Goal: Information Seeking & Learning: Compare options

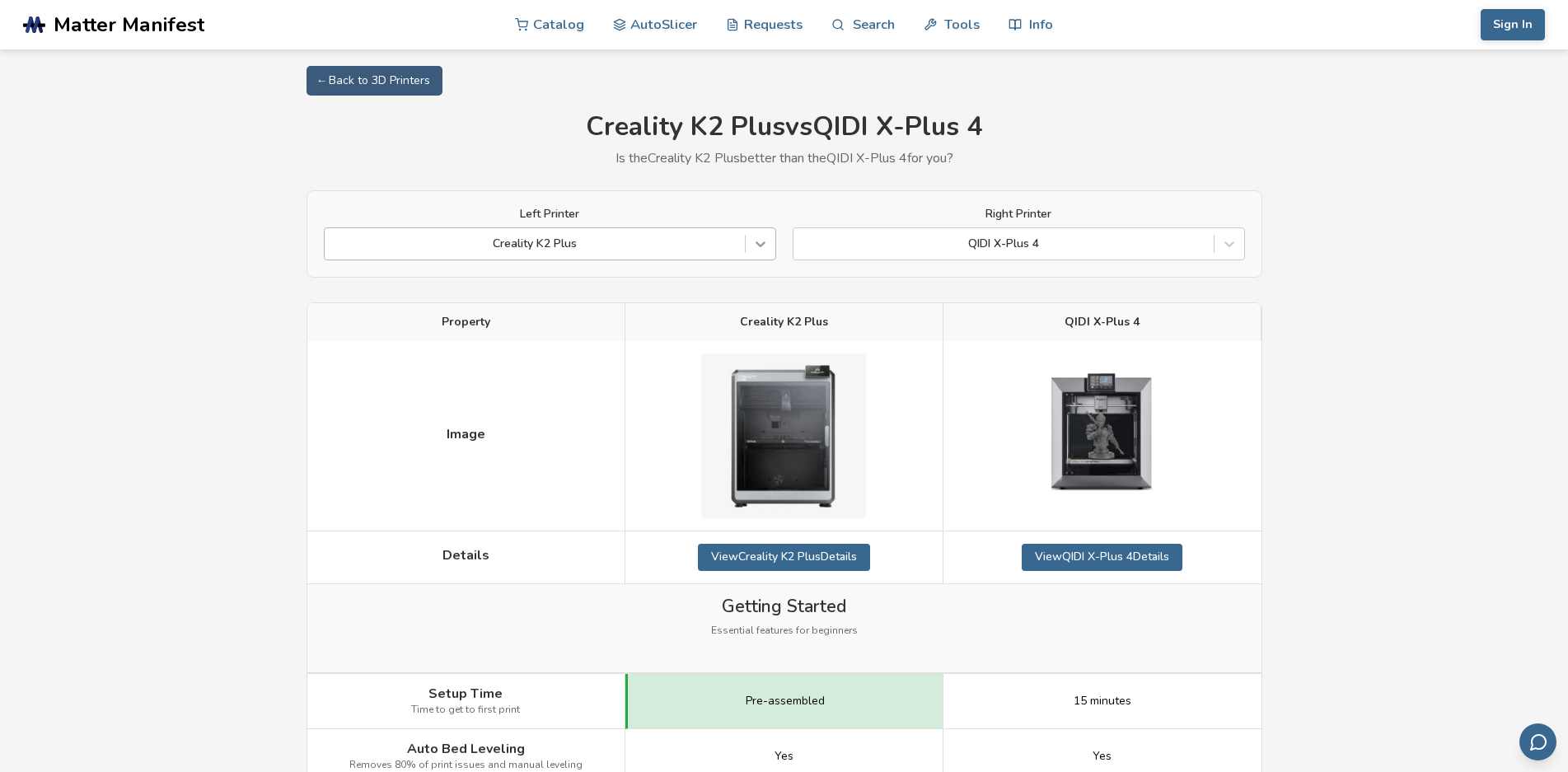
click at [760, 233] on div at bounding box center [761, 244] width 30 height 30
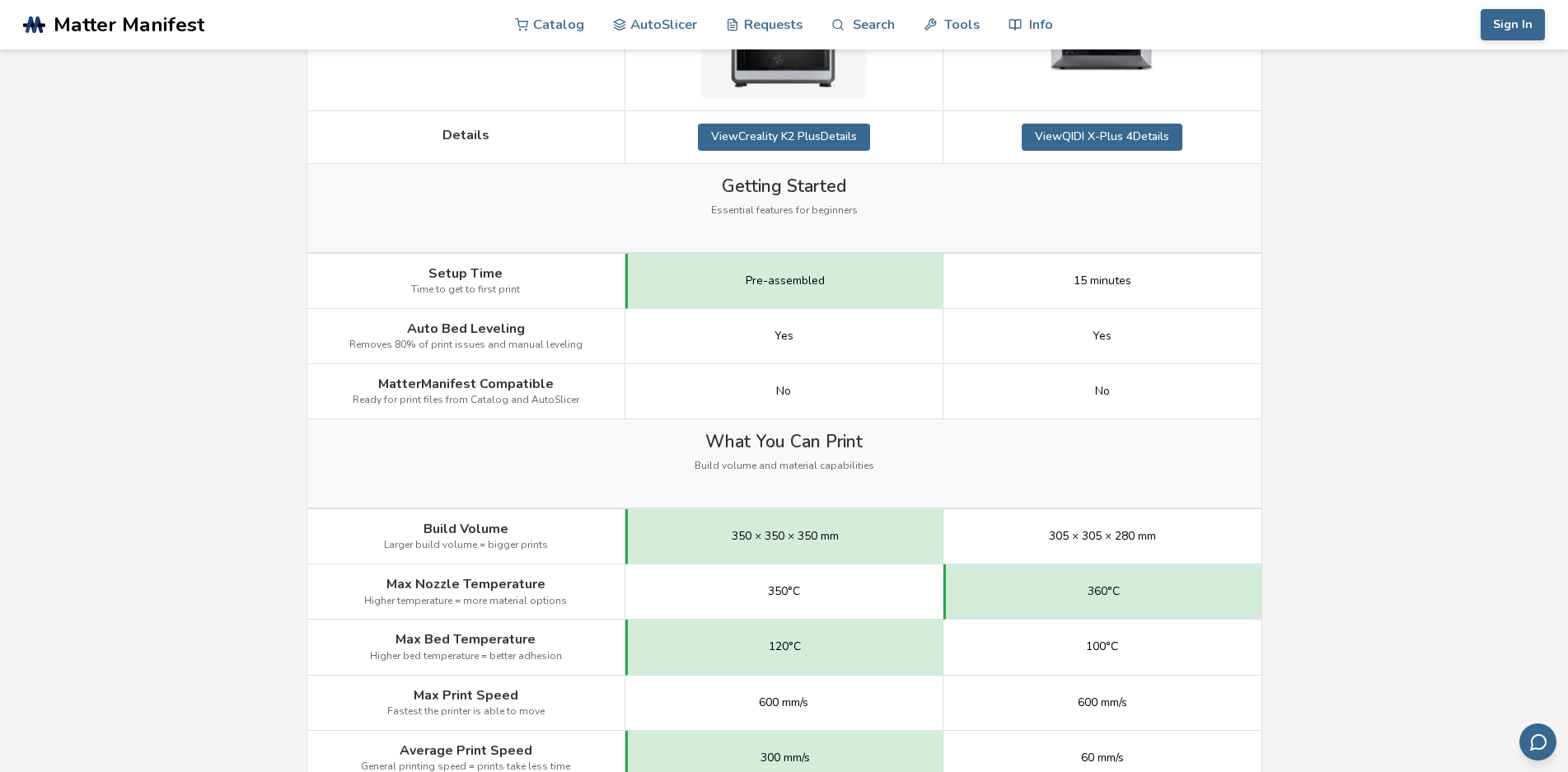
scroll to position [168, 0]
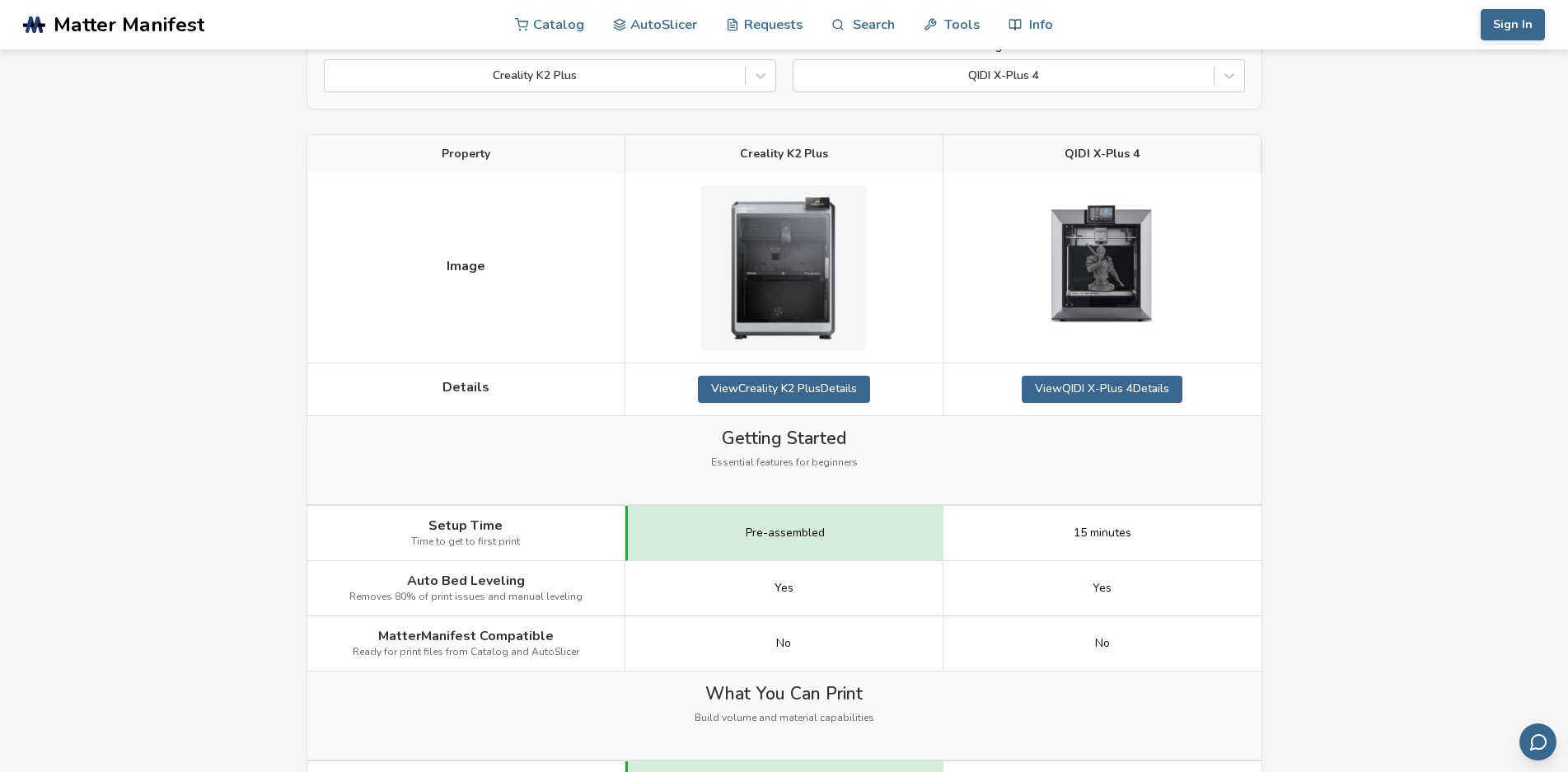
click at [1153, 46] on nav "Catalog AutoSlicer Requests Search Tools Info Catalog AutoSlicer Requests Searc…" at bounding box center [784, 25] width 738 height 50
click at [1153, 77] on div at bounding box center [1004, 76] width 404 height 17
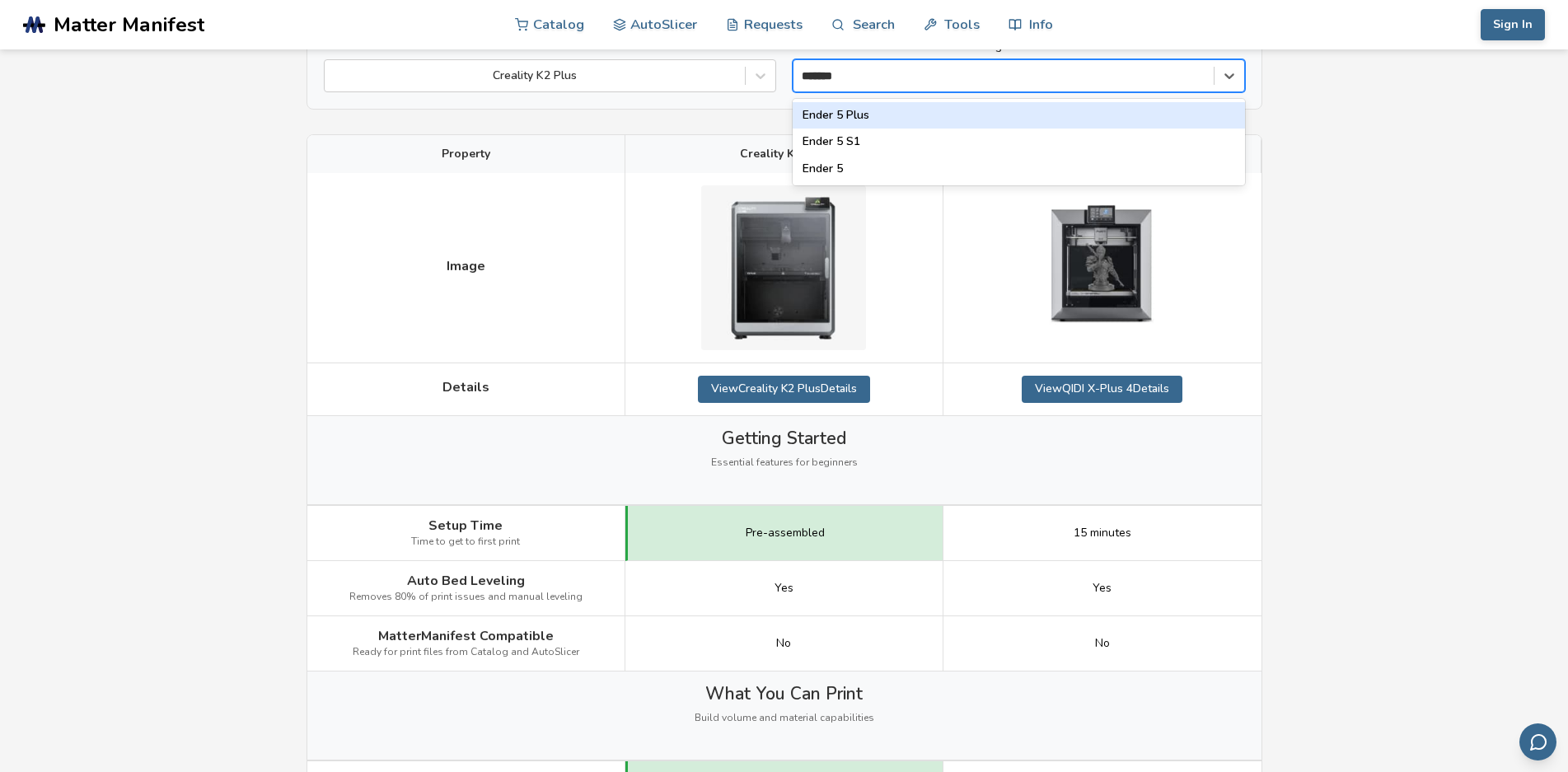
type input "*******"
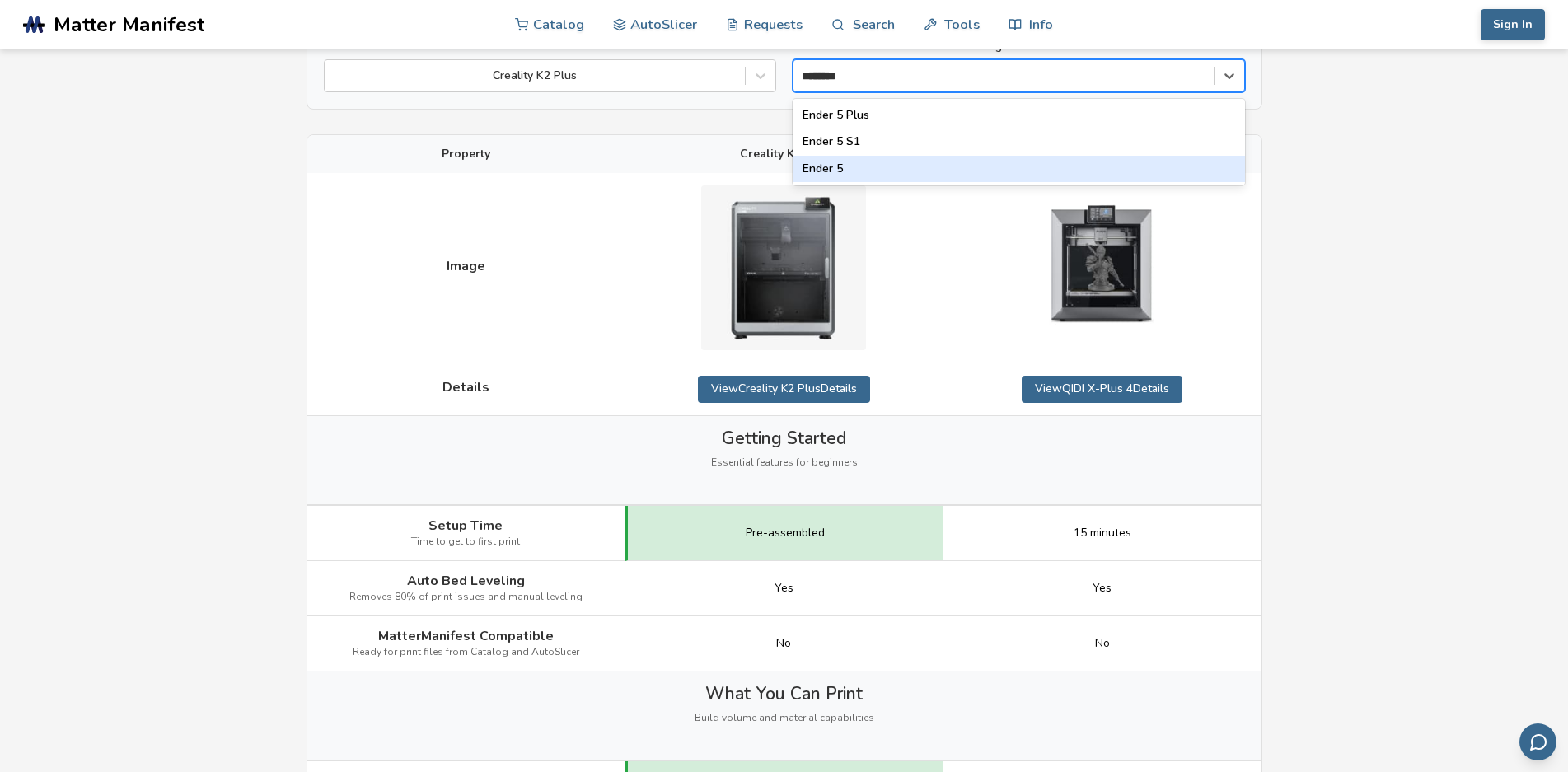
click at [890, 162] on div "Ender 5" at bounding box center [1019, 169] width 453 height 27
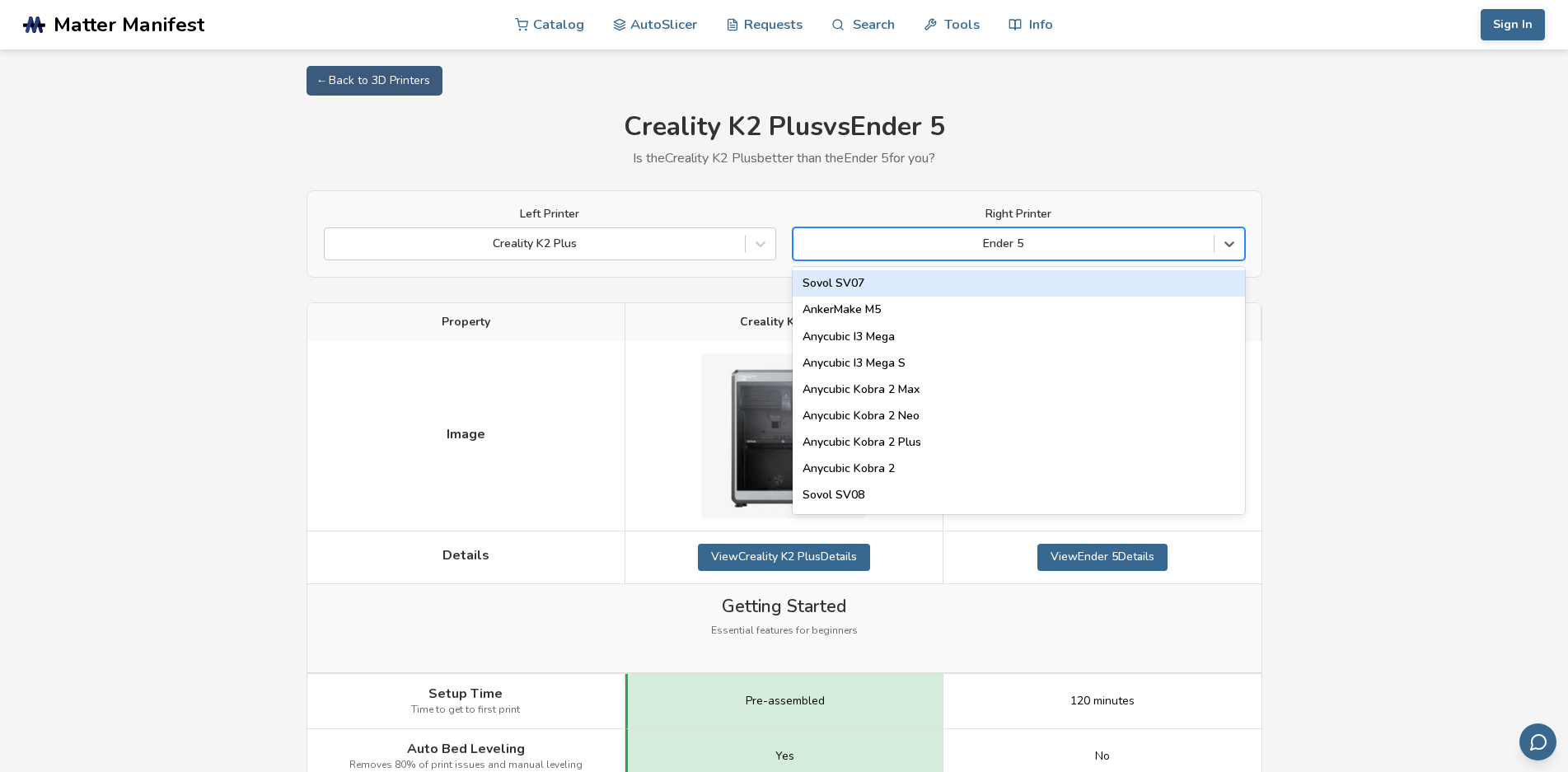
click at [1102, 256] on div "Ender 5" at bounding box center [1004, 244] width 420 height 23
type input "*"
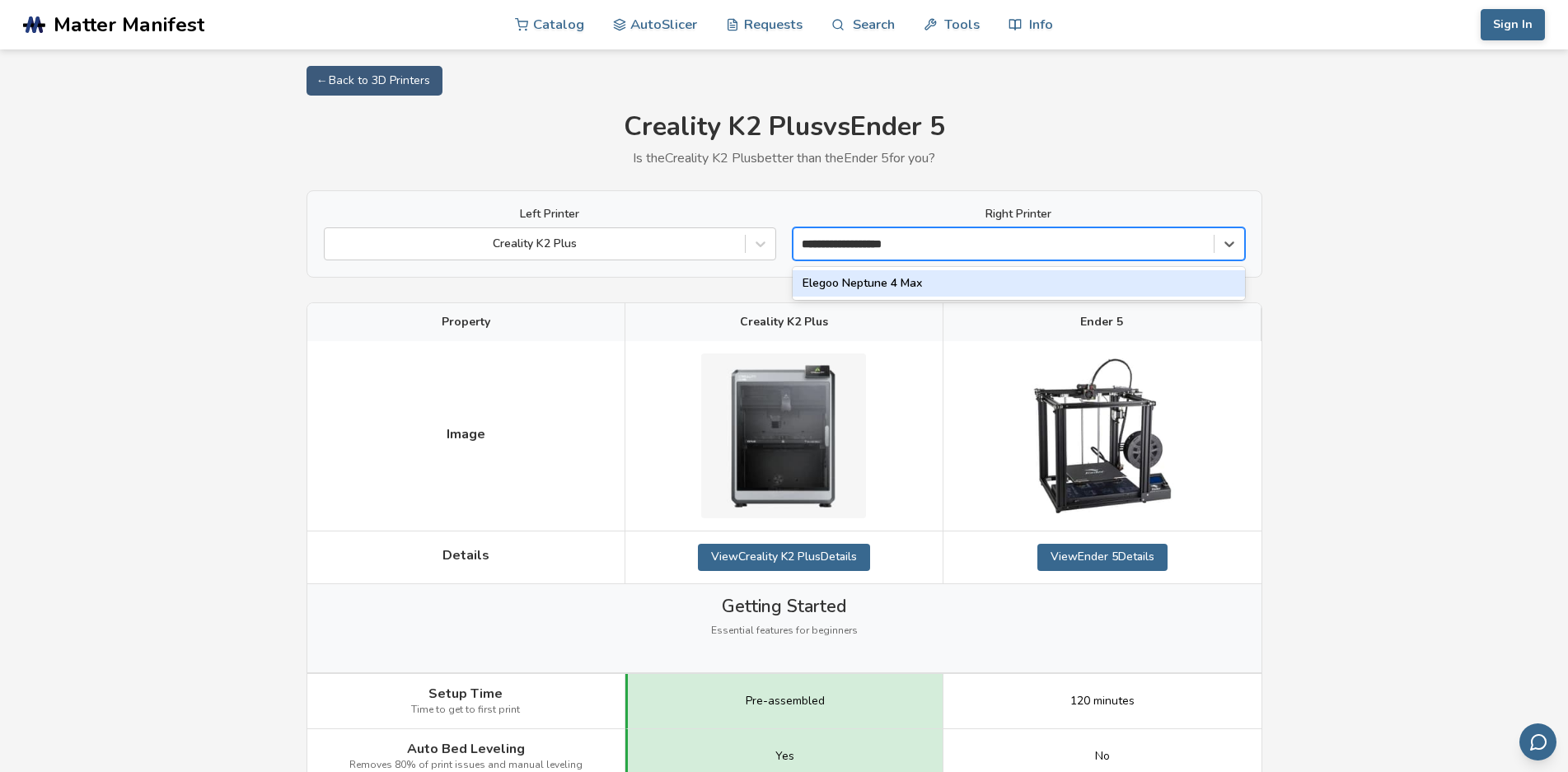
type input "**********"
click at [952, 291] on div "Elegoo Neptune 4 Max" at bounding box center [1019, 284] width 453 height 27
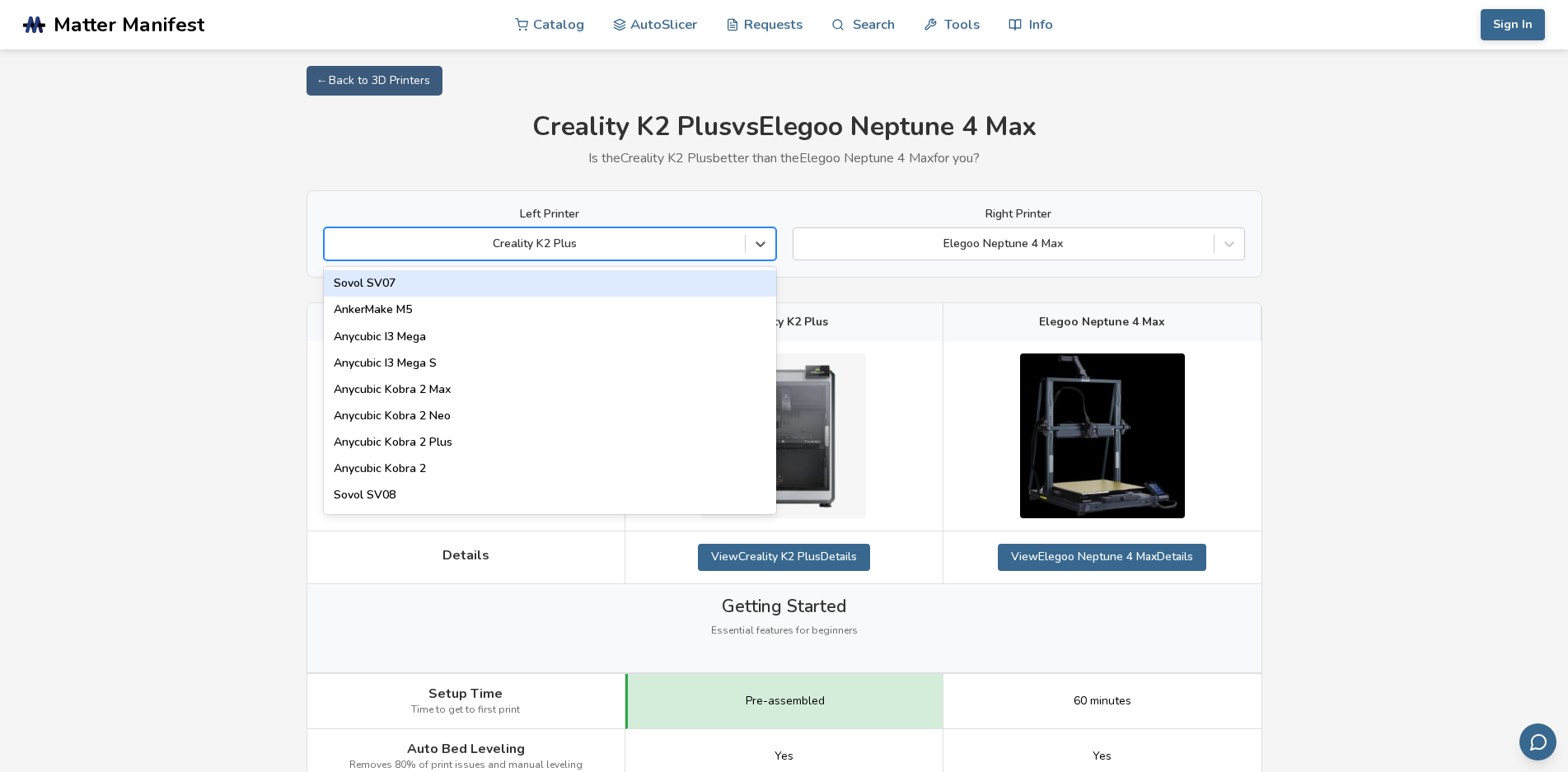
click at [717, 248] on div at bounding box center [535, 244] width 404 height 17
paste input "**********"
type input "**********"
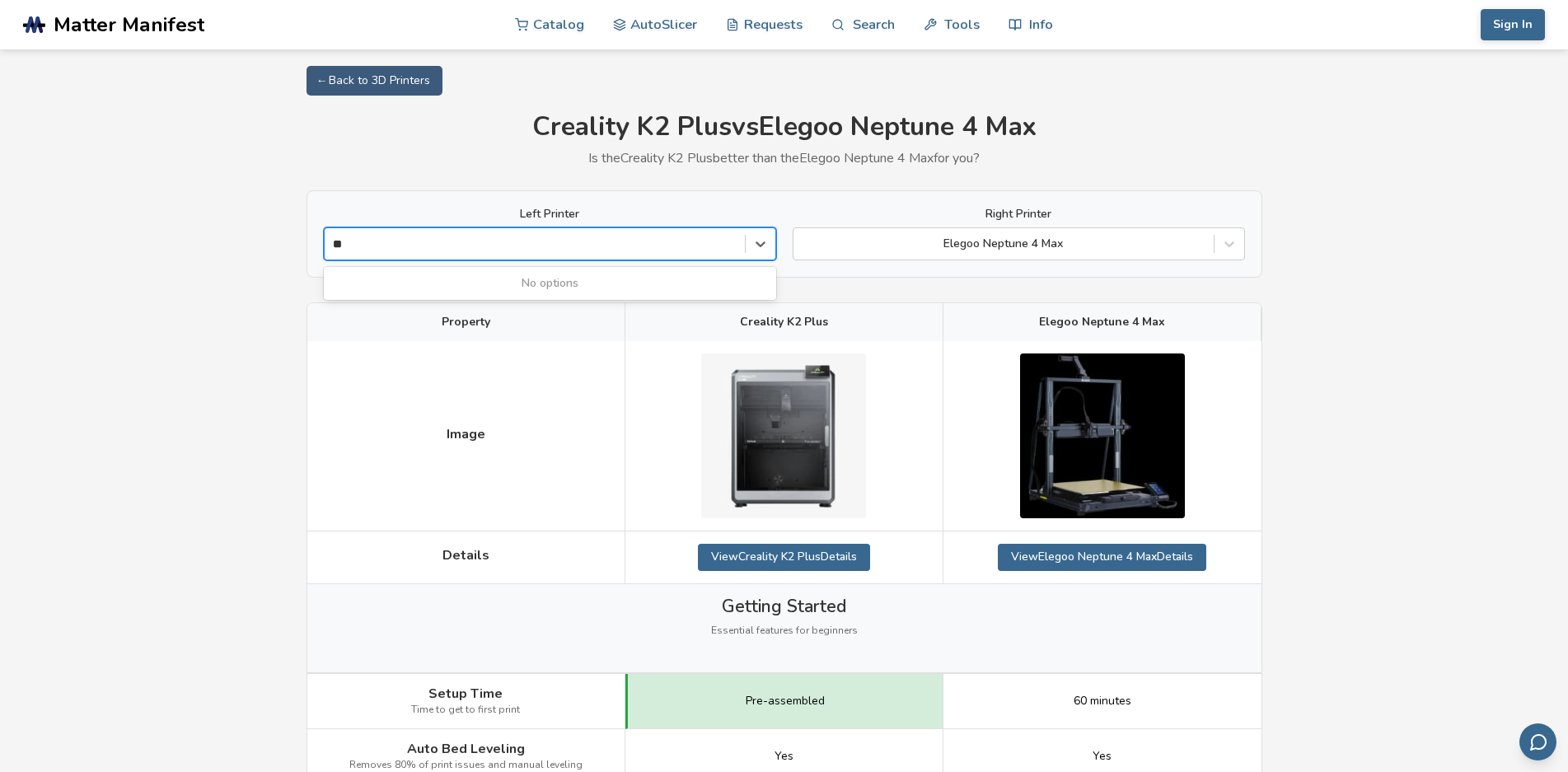
type input "*"
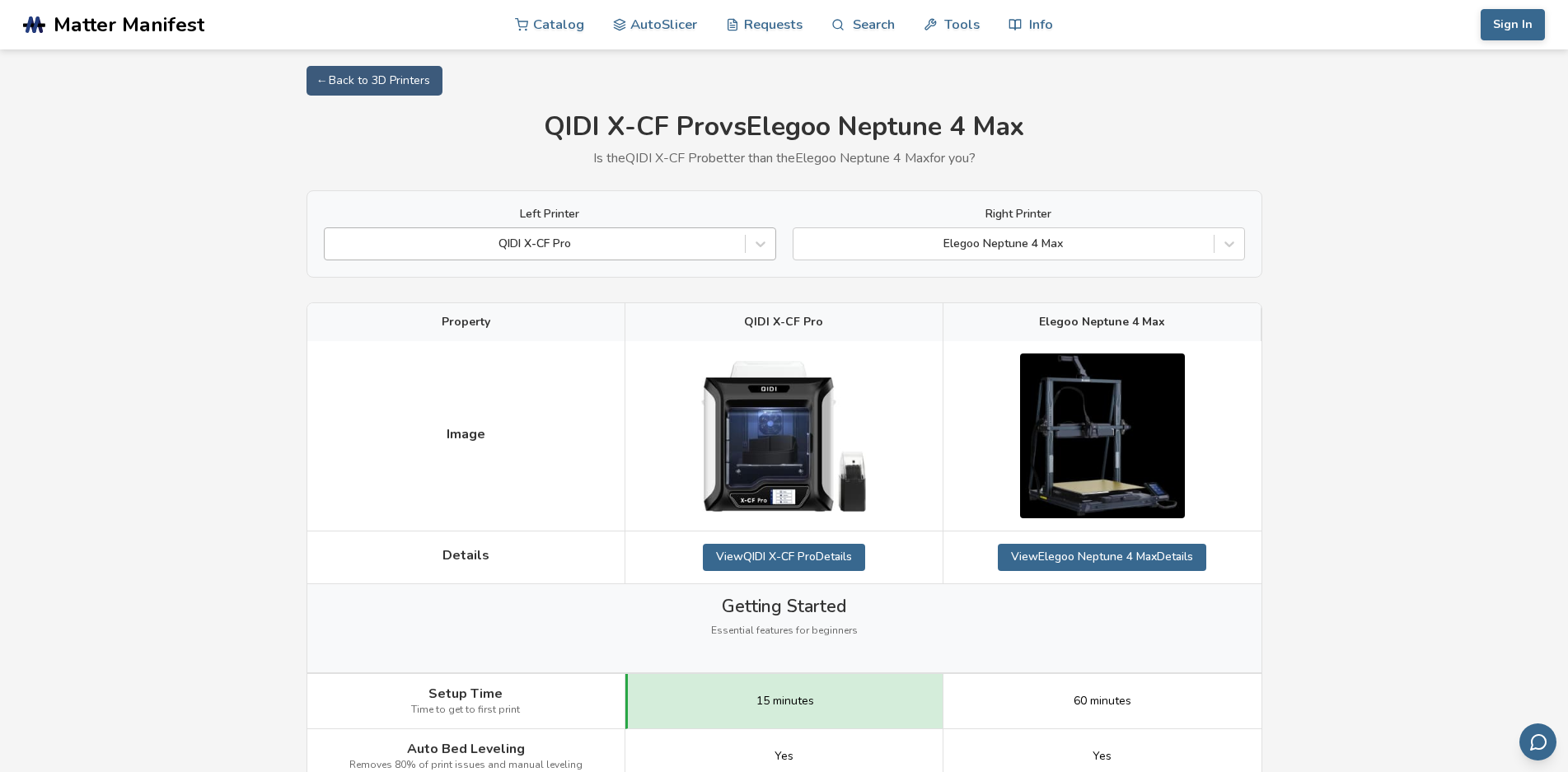
click at [612, 229] on div "Left Printer QIDI X-CF Pro" at bounding box center [550, 234] width 453 height 53
click at [612, 229] on div "QIDI X-CF Pro" at bounding box center [550, 244] width 453 height 33
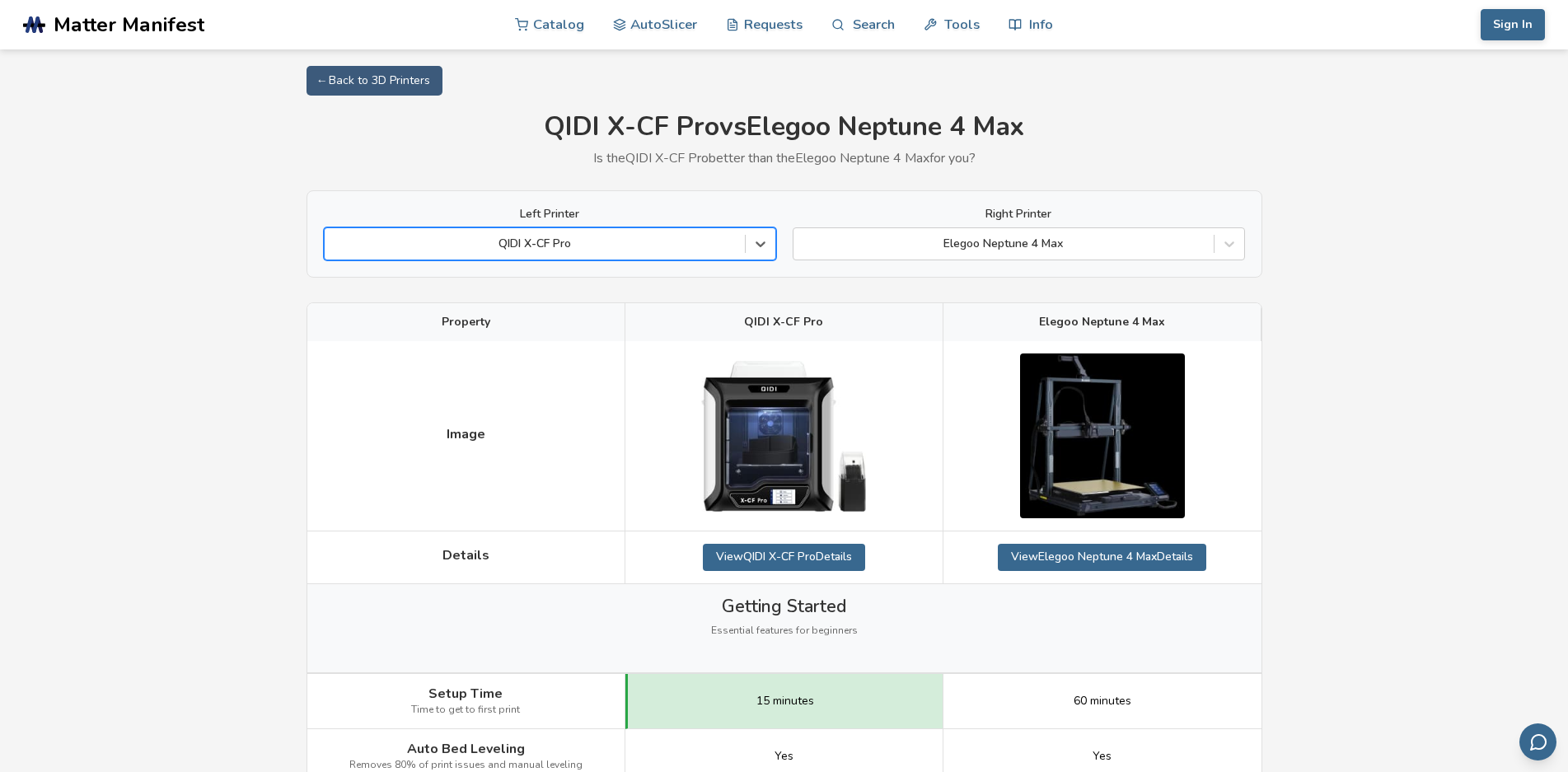
click at [616, 233] on div "QIDI X-CF Pro" at bounding box center [534, 244] width 420 height 23
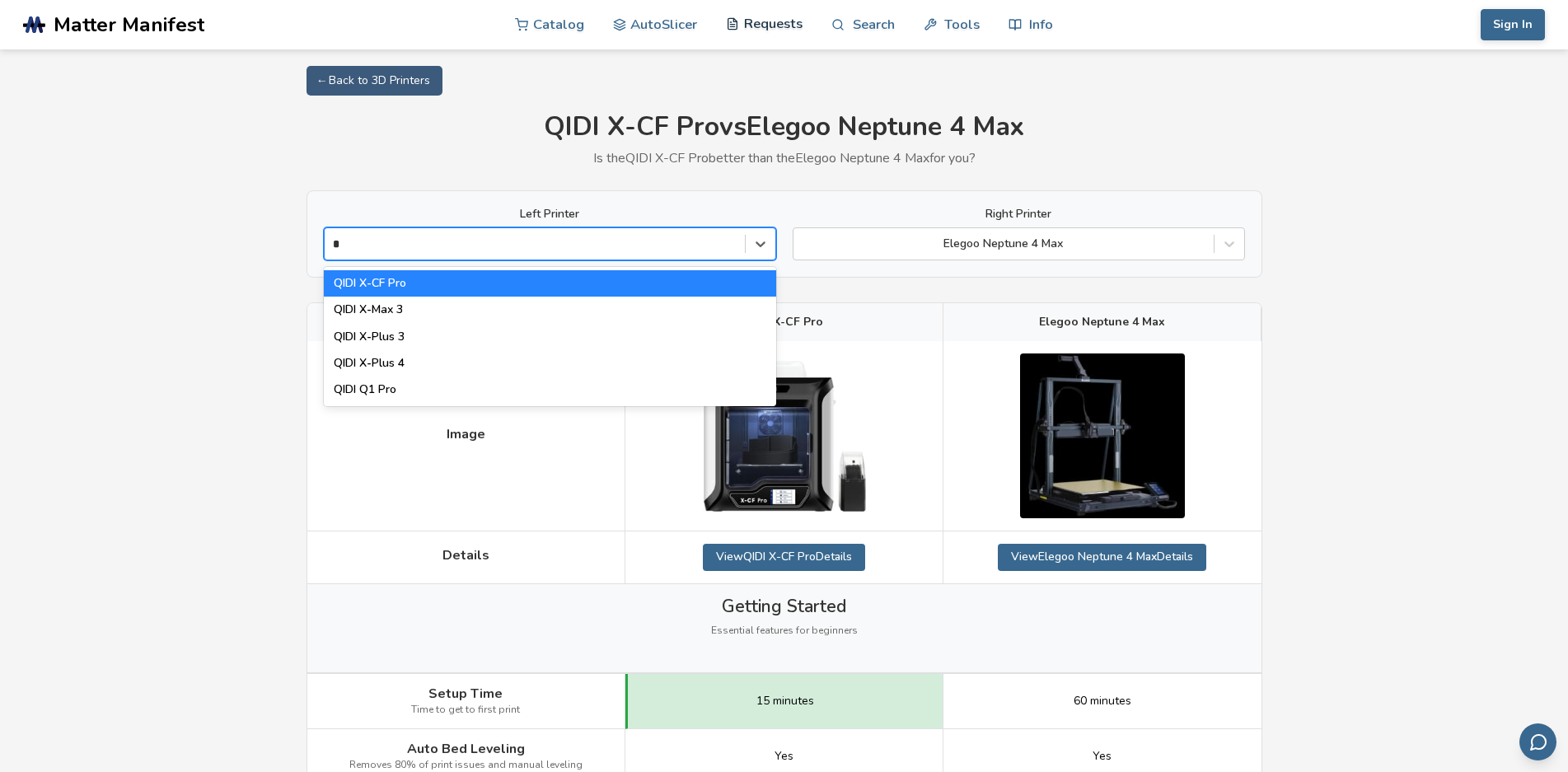
type input "*"
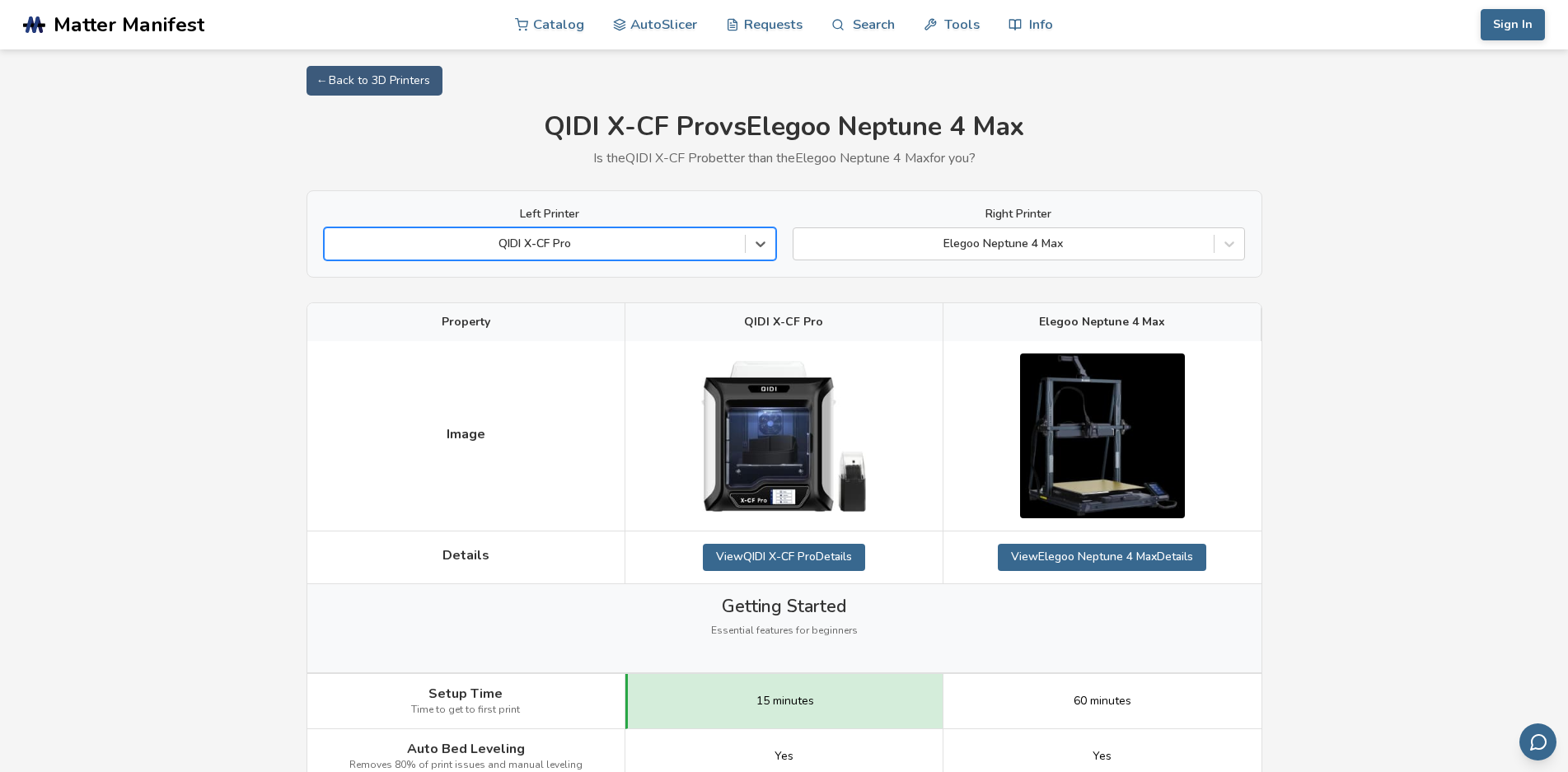
click at [587, 236] on div at bounding box center [535, 244] width 404 height 17
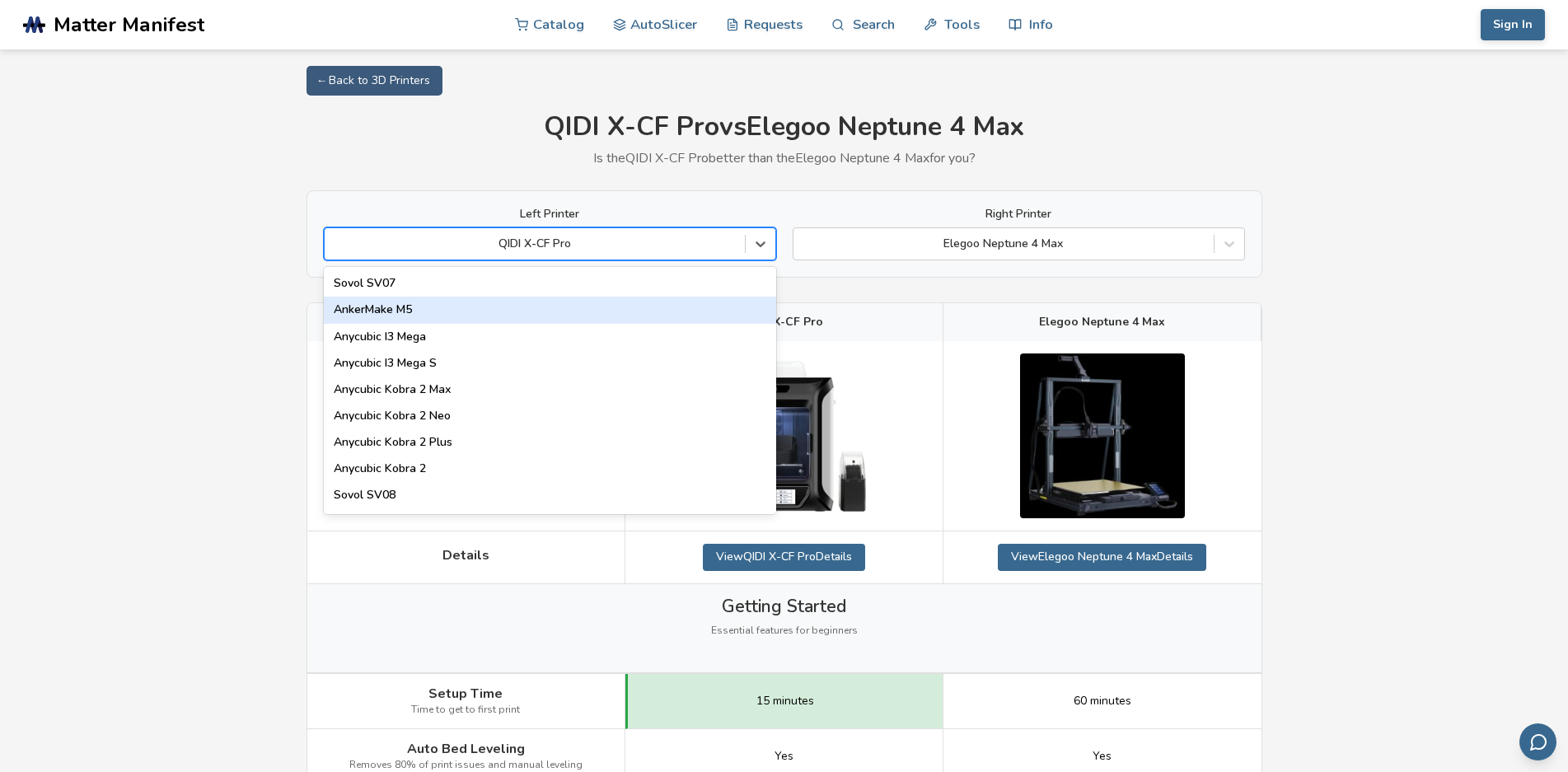
type input "*"
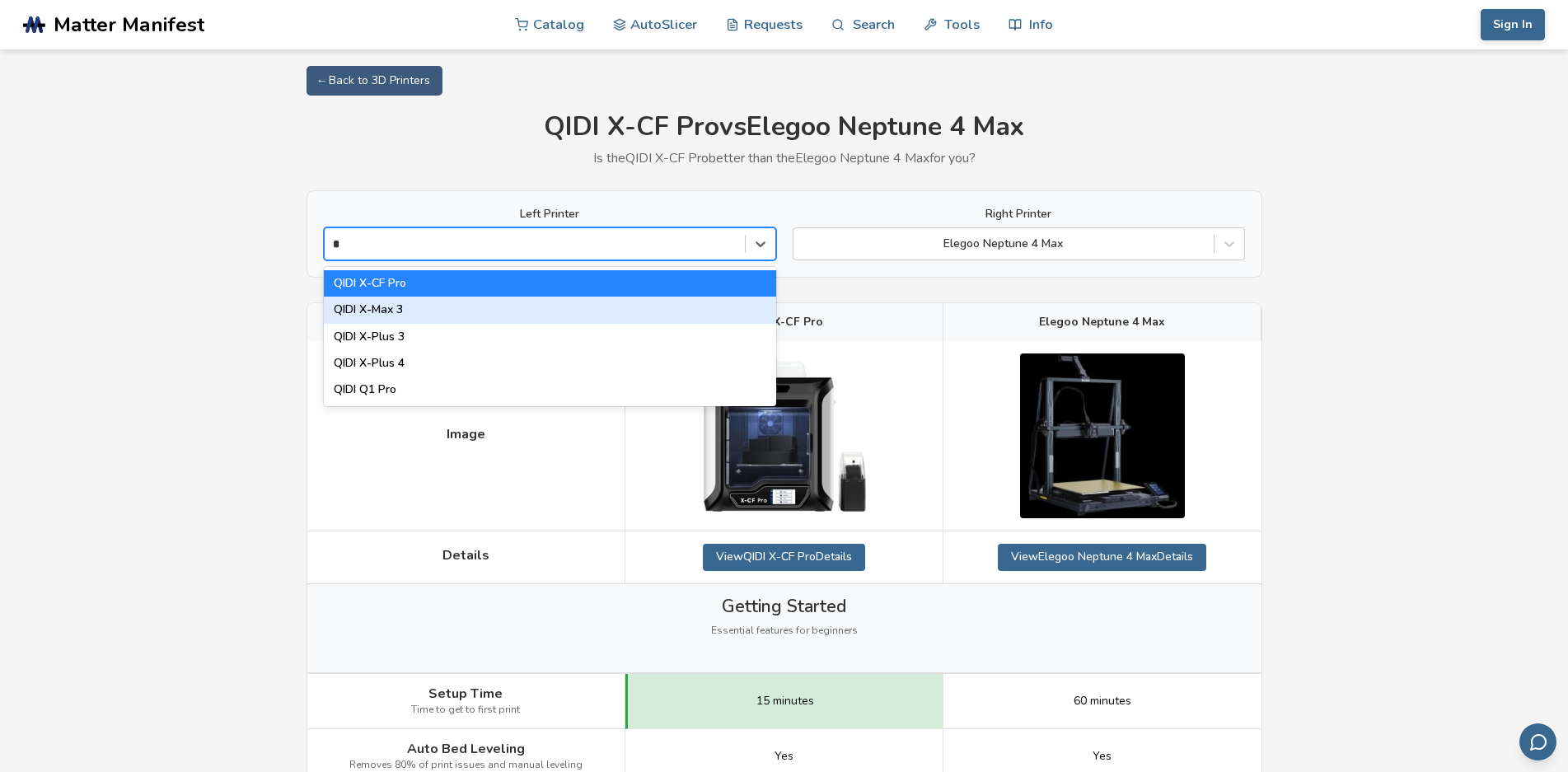
click at [425, 319] on div "QIDI X-Max 3" at bounding box center [550, 309] width 453 height 27
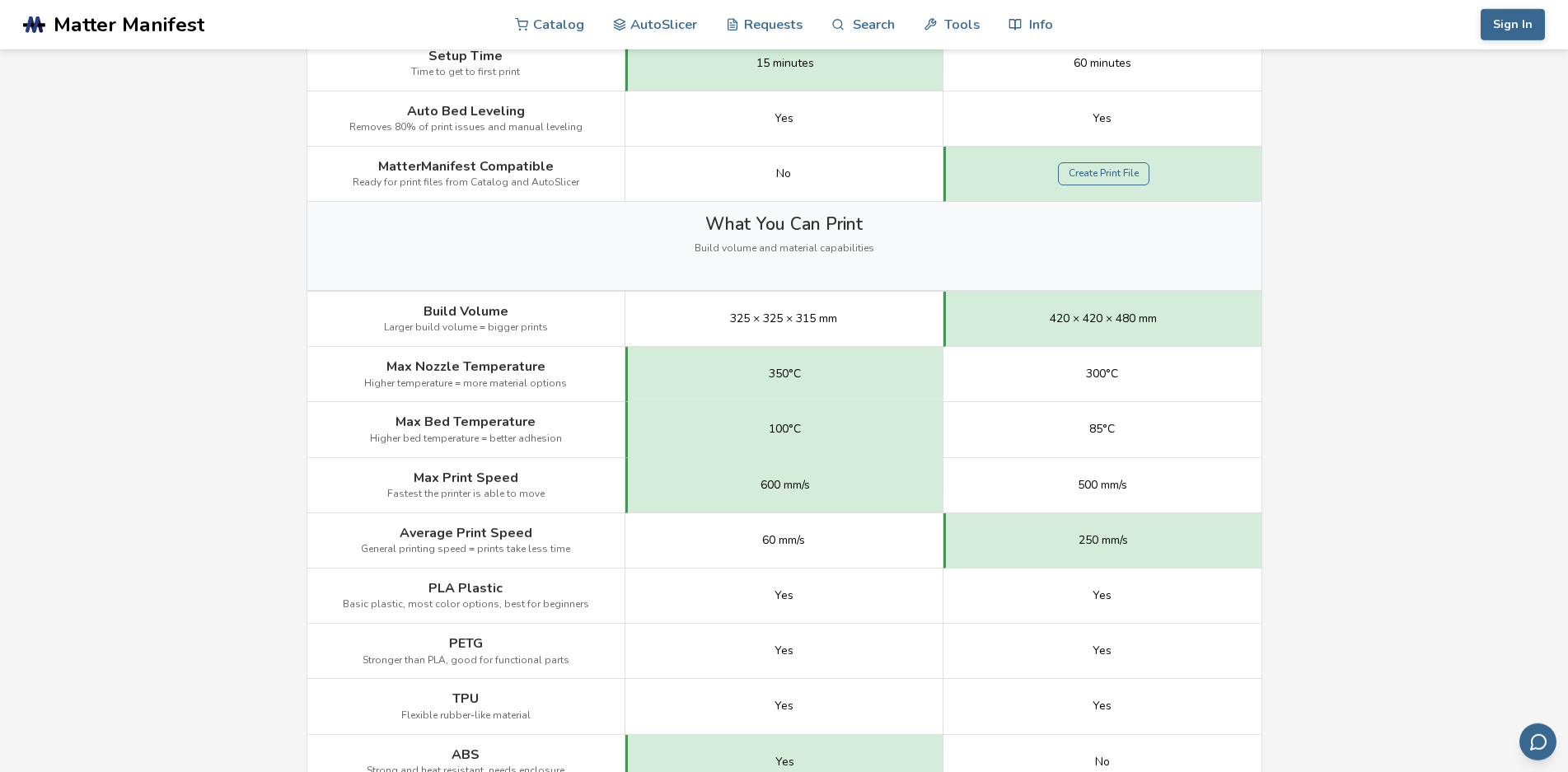
scroll to position [673, 0]
click at [1092, 317] on span "420 × 420 × 480 mm" at bounding box center [1103, 315] width 107 height 13
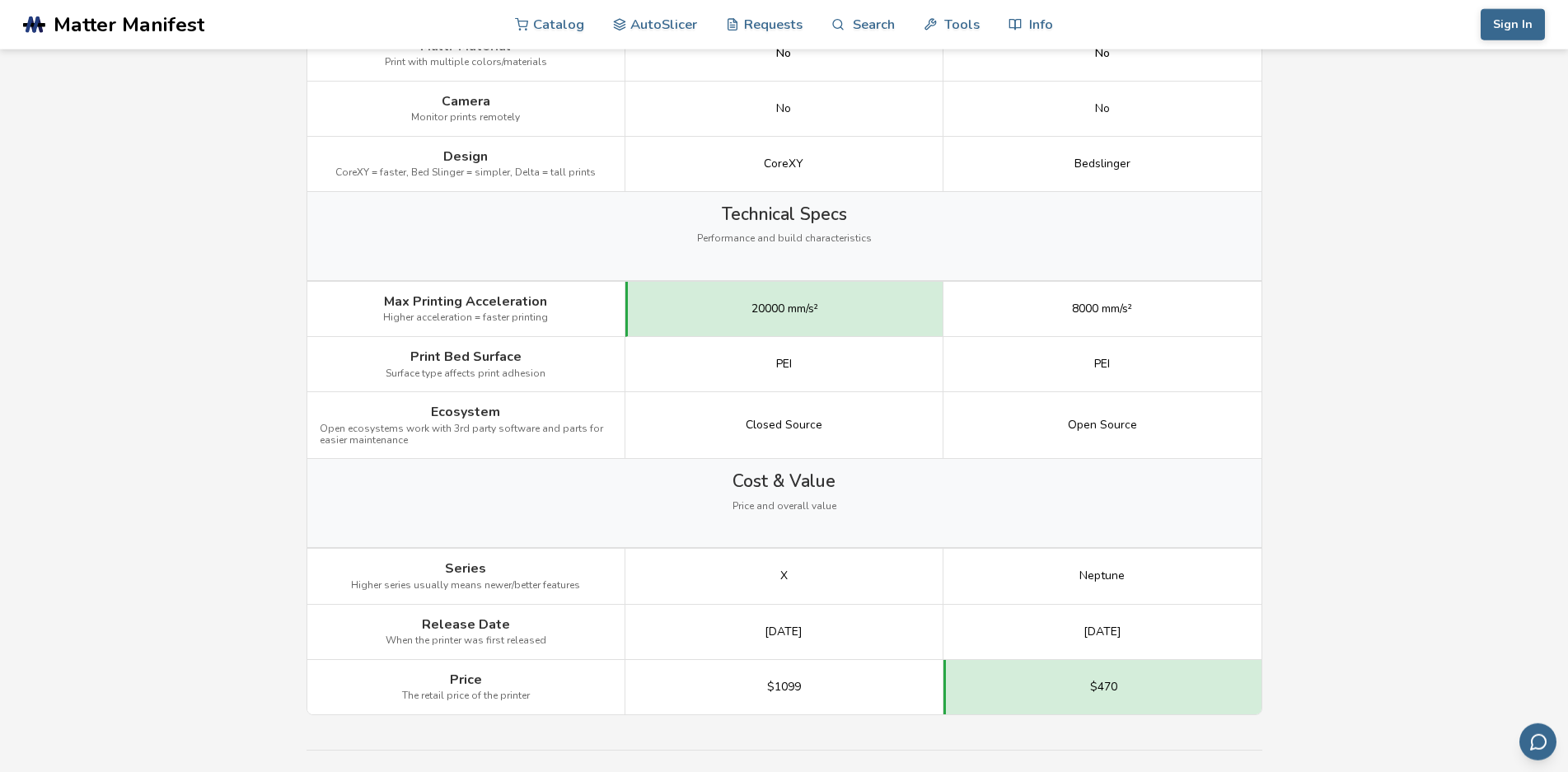
scroll to position [2101, 0]
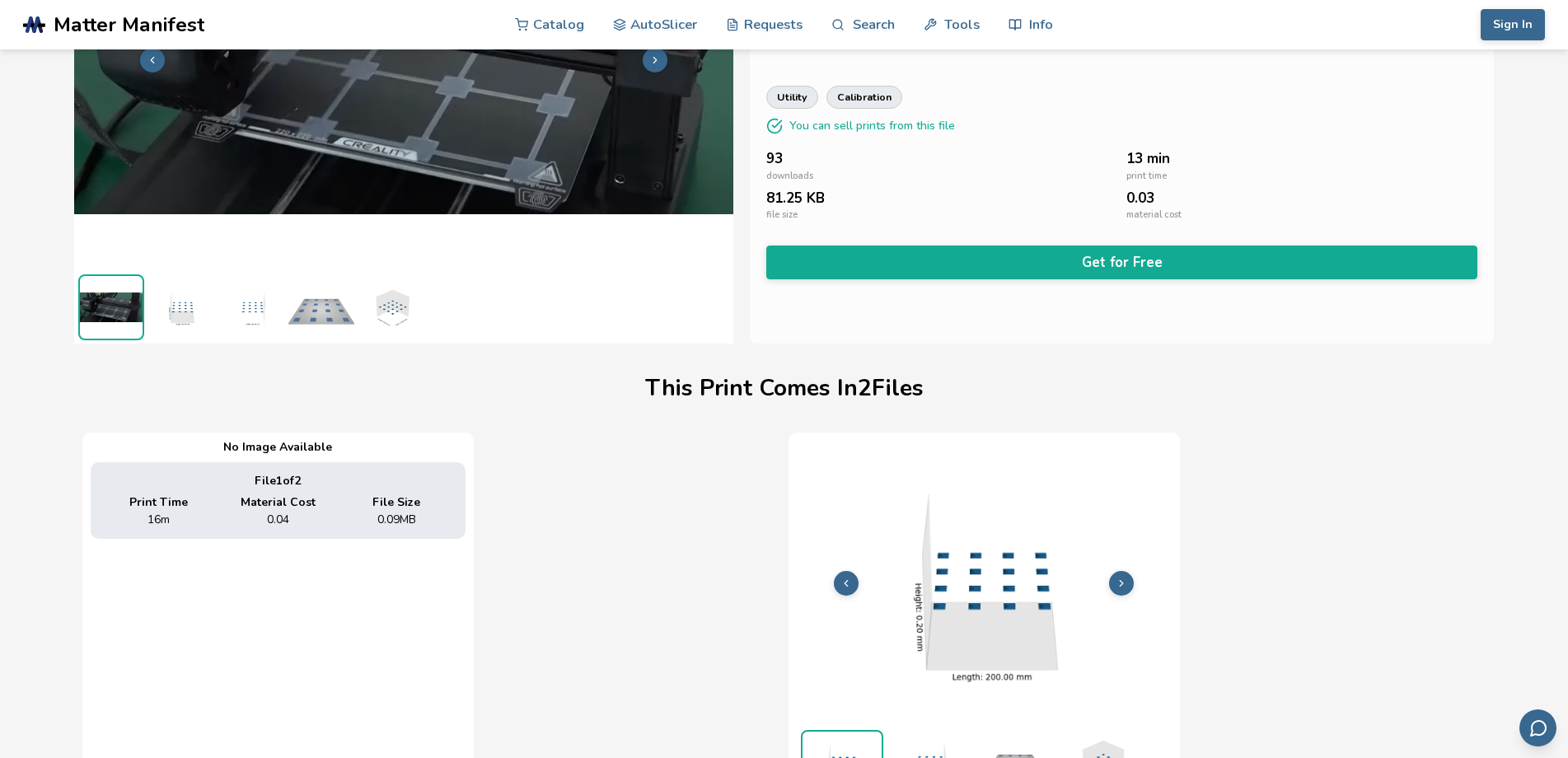
scroll to position [213, 7]
